Goal: Information Seeking & Learning: Learn about a topic

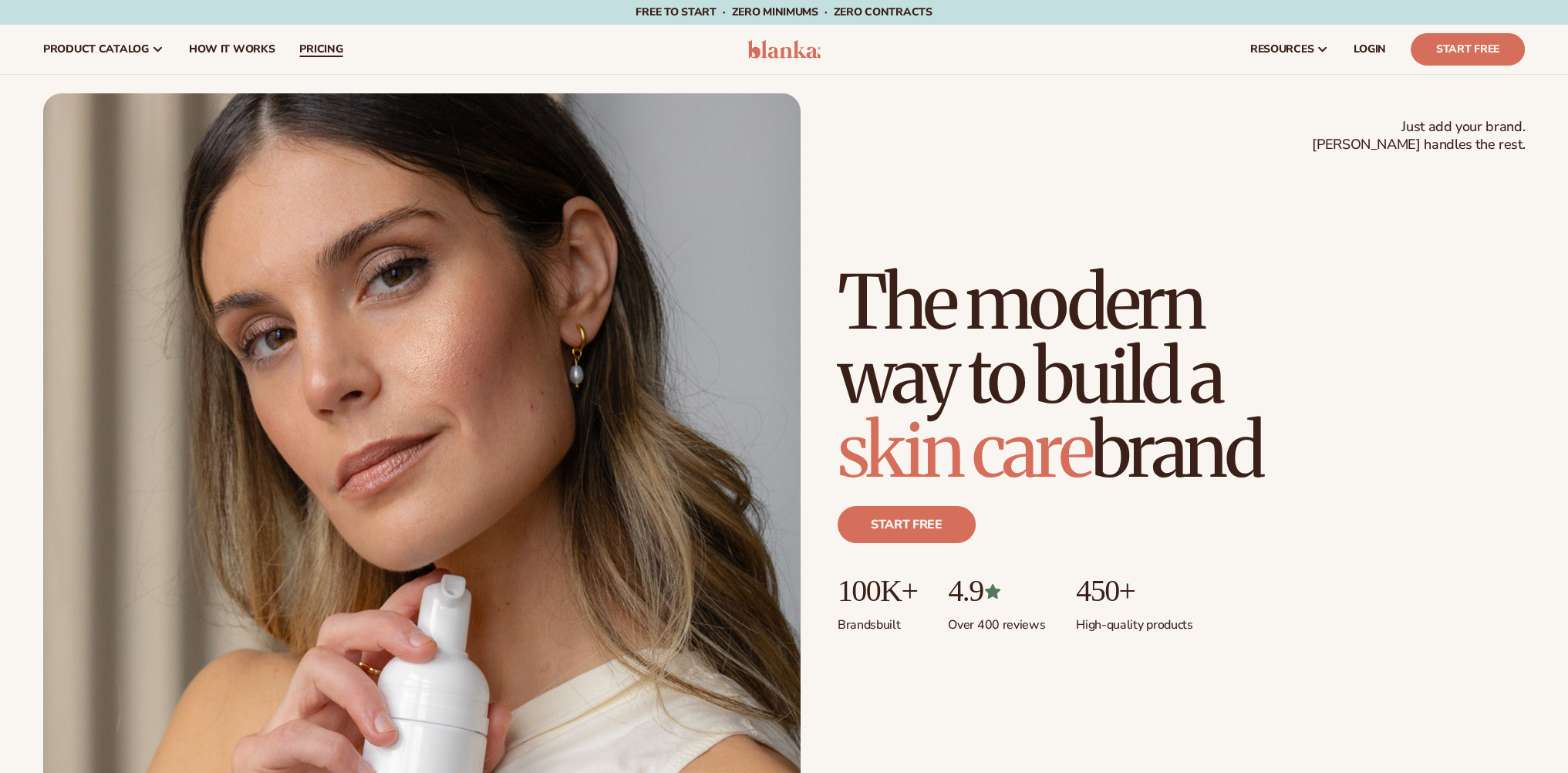
click at [313, 48] on span "pricing" at bounding box center [321, 49] width 43 height 12
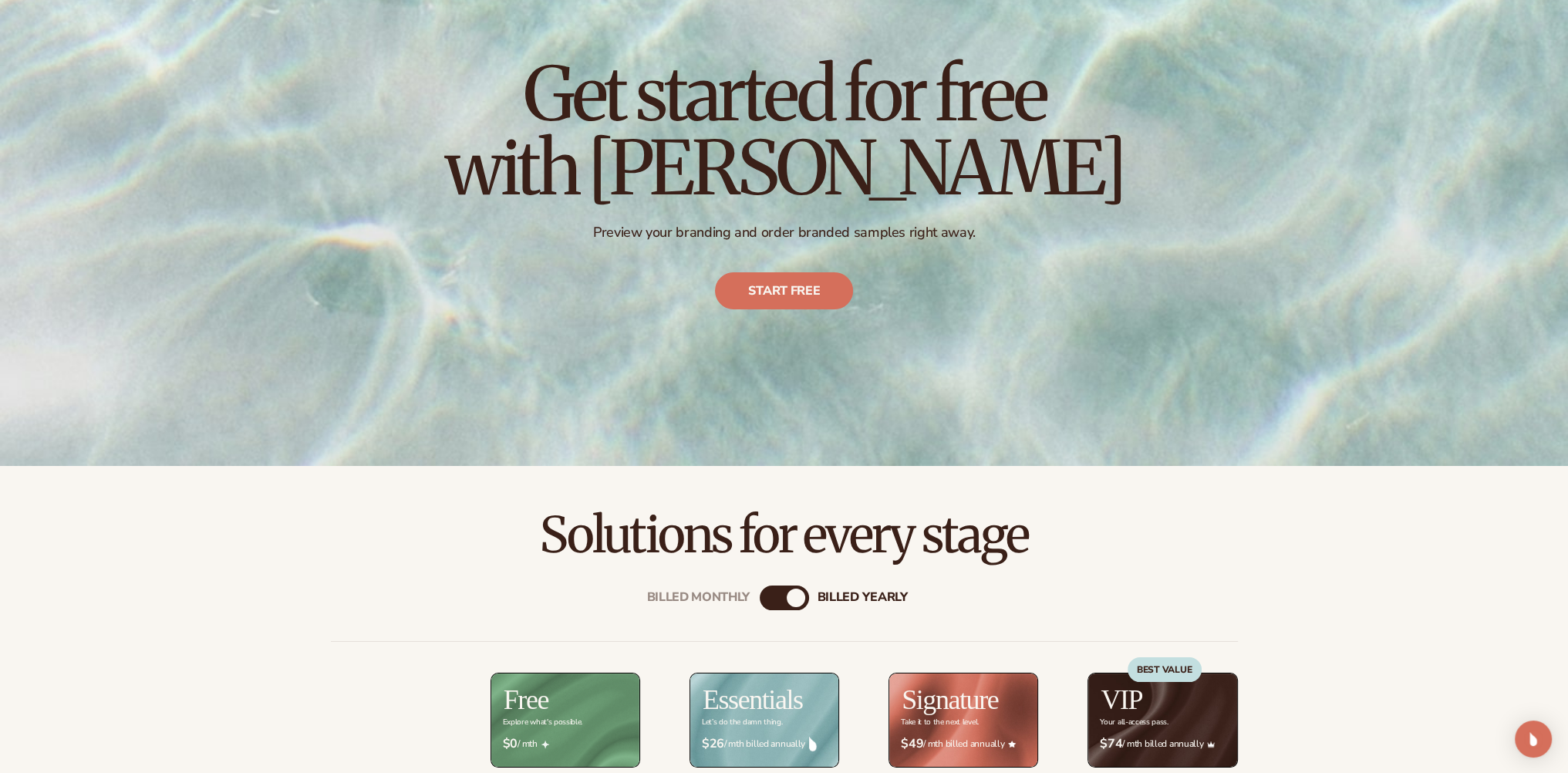
scroll to position [463, 0]
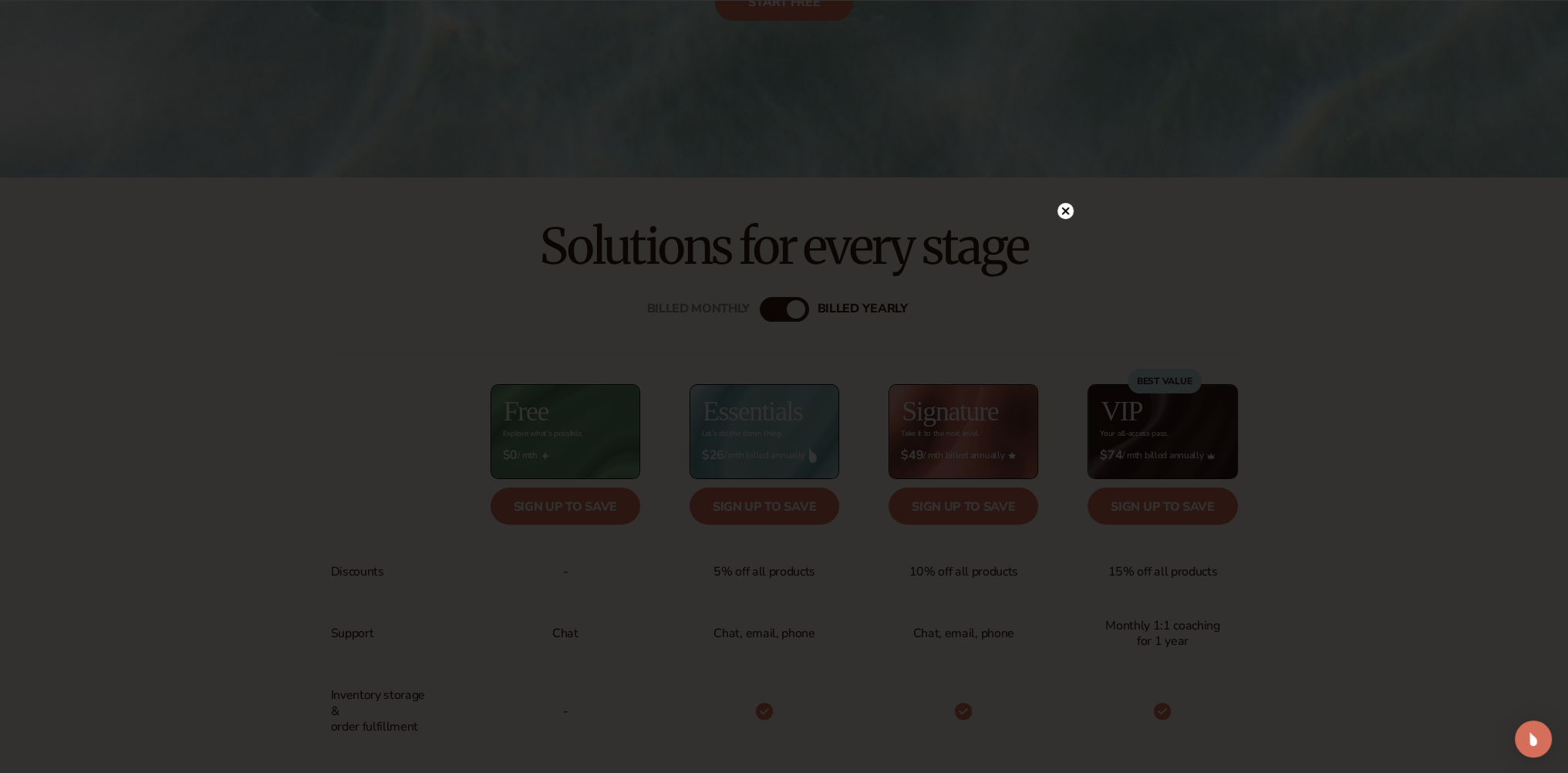
click at [1062, 214] on circle at bounding box center [1066, 211] width 16 height 16
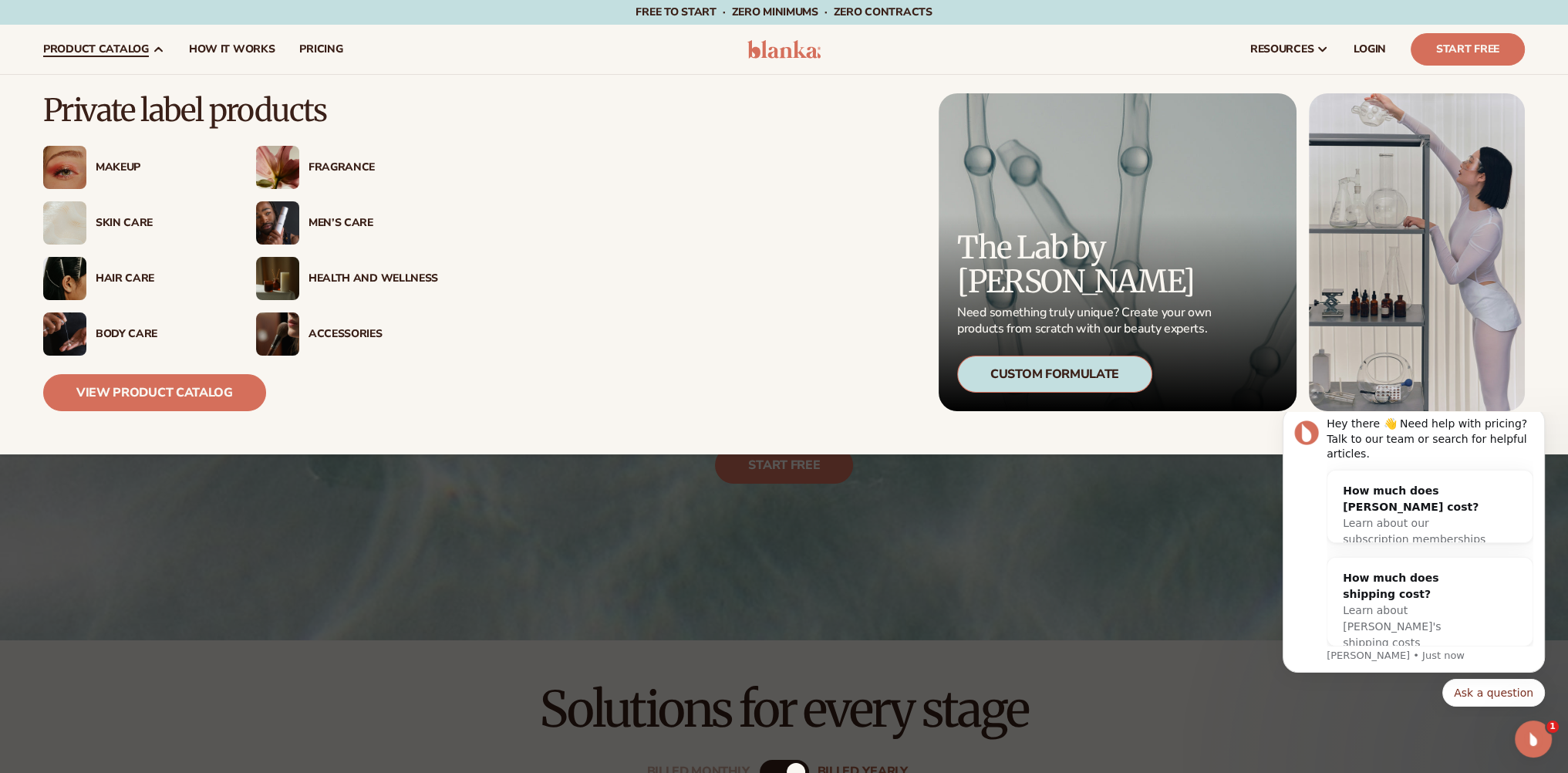
scroll to position [0, 0]
click at [356, 222] on div "Men’s Care" at bounding box center [373, 223] width 130 height 13
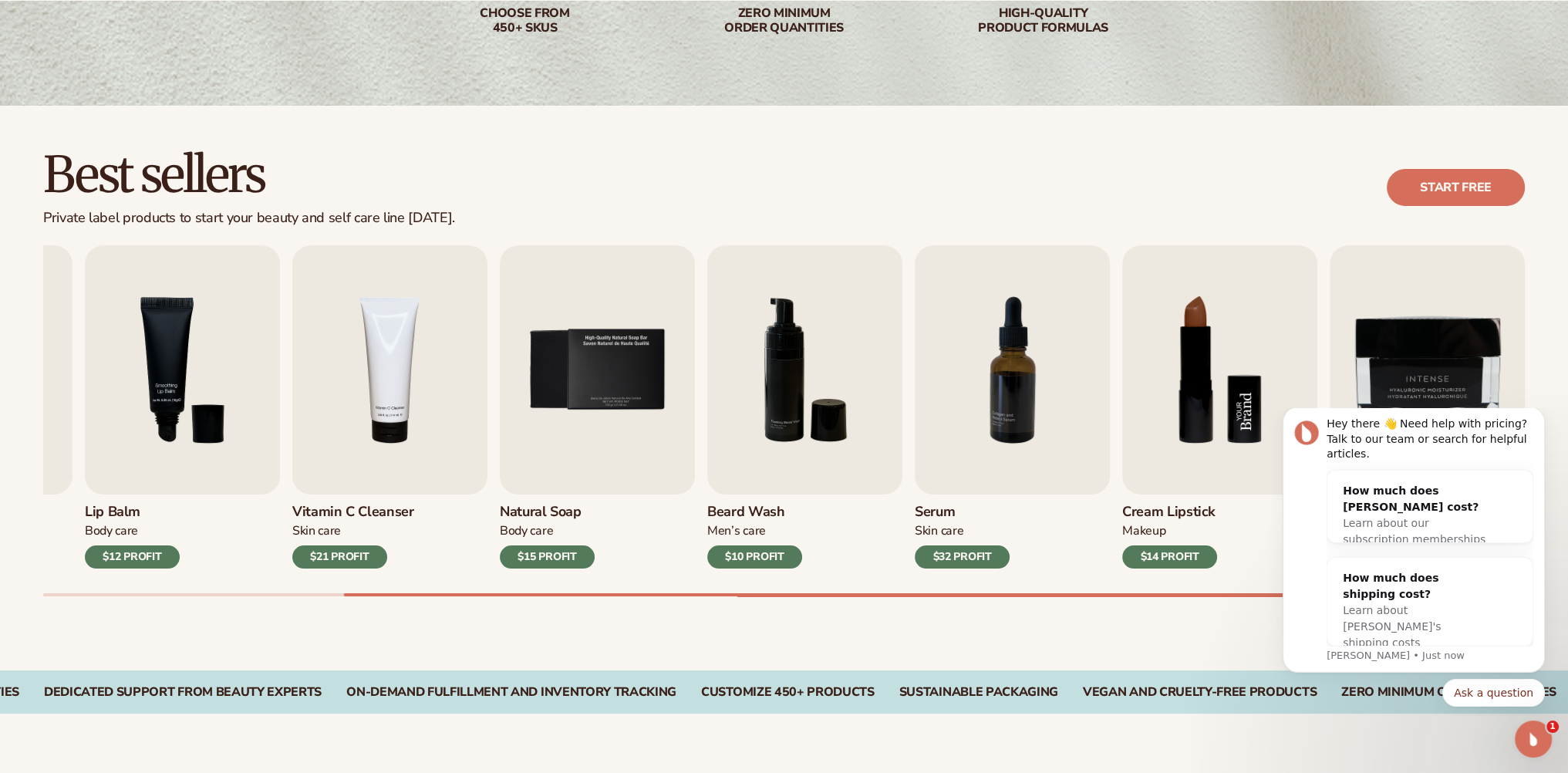
click at [1141, 367] on img "8 / 9" at bounding box center [1220, 370] width 195 height 249
